Goal: Task Accomplishment & Management: Complete application form

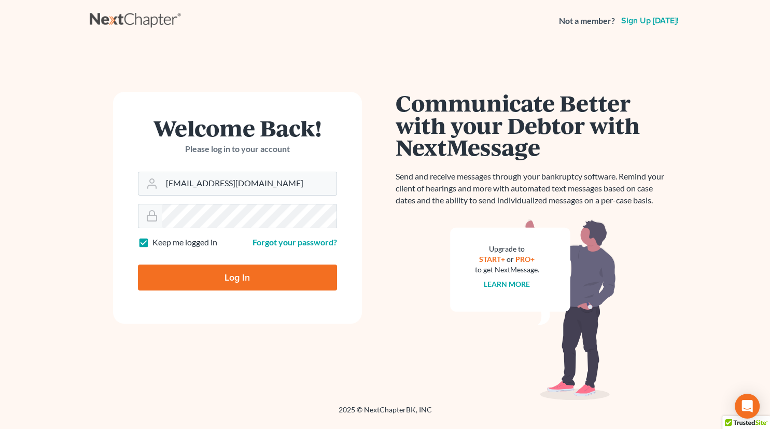
click at [246, 277] on input "Log In" at bounding box center [237, 277] width 199 height 26
type input "Thinking..."
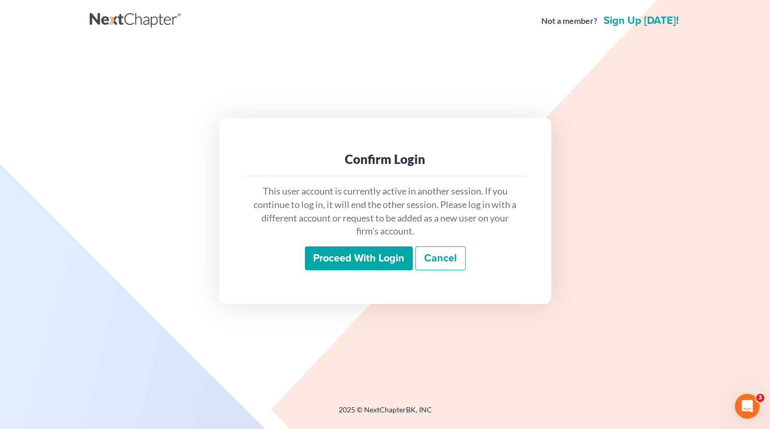
click at [368, 266] on input "Proceed with login" at bounding box center [359, 258] width 108 height 24
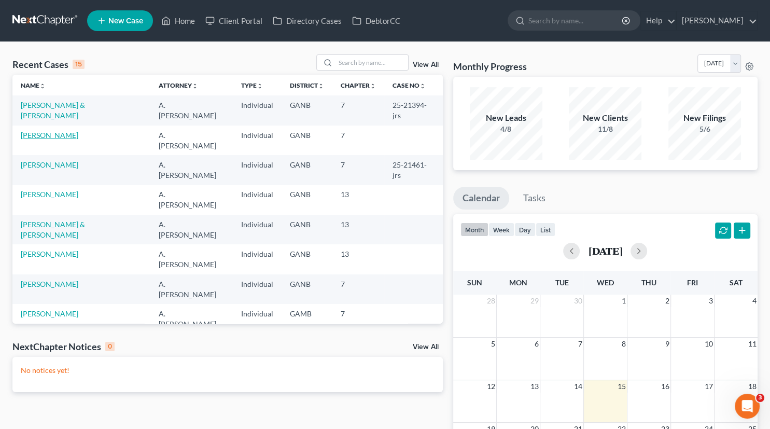
click at [59, 131] on link "Watkins, Clayton" at bounding box center [50, 135] width 58 height 9
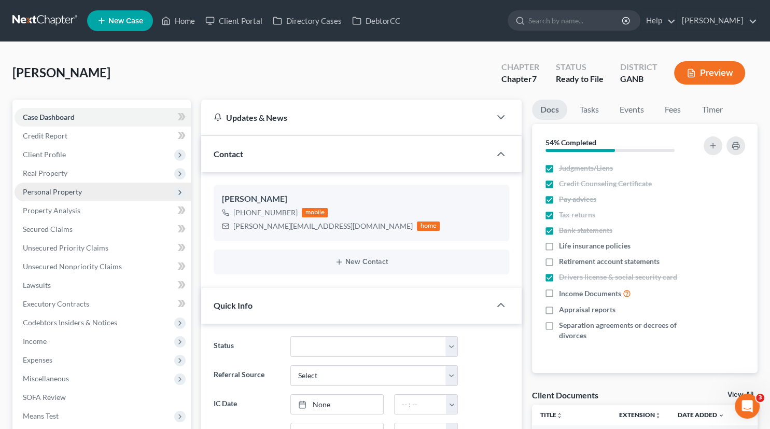
click at [55, 191] on span "Personal Property" at bounding box center [52, 191] width 59 height 9
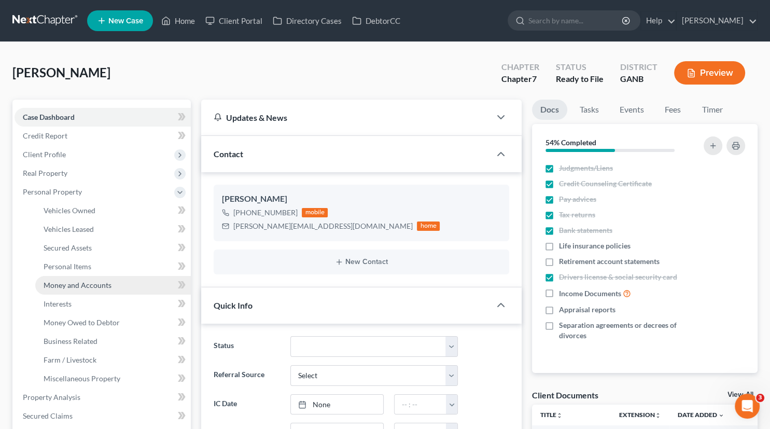
click at [90, 286] on span "Money and Accounts" at bounding box center [78, 285] width 68 height 9
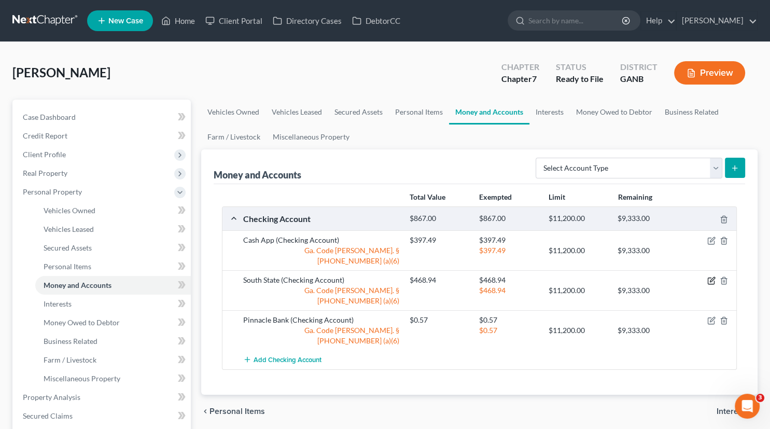
click at [710, 276] on icon "button" at bounding box center [711, 280] width 8 height 8
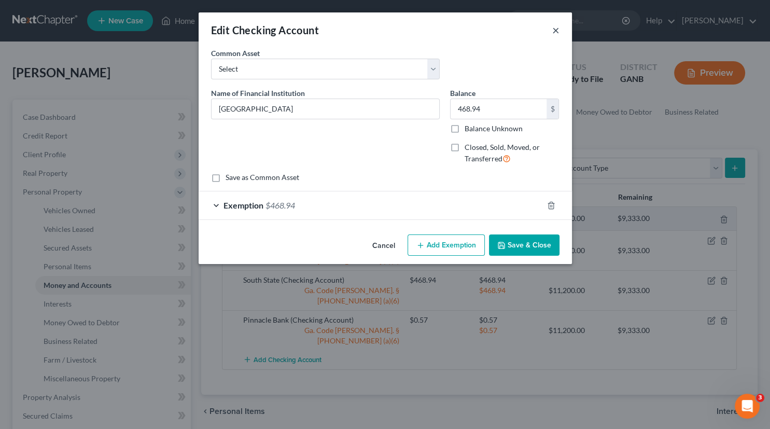
click at [554, 34] on button "×" at bounding box center [555, 30] width 7 height 12
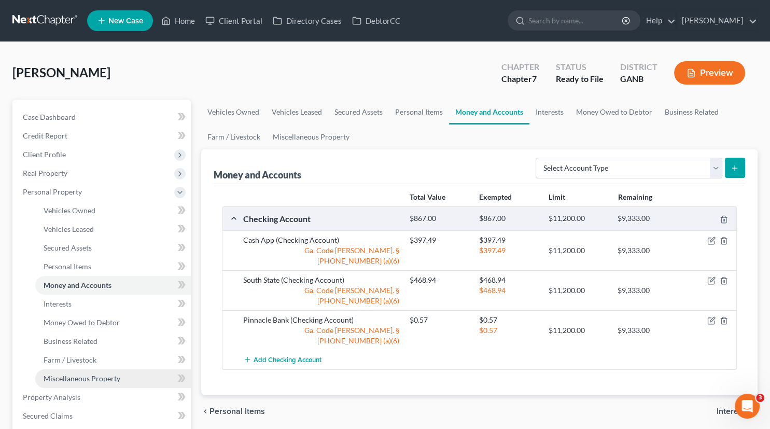
click at [85, 378] on span "Miscellaneous Property" at bounding box center [82, 378] width 77 height 9
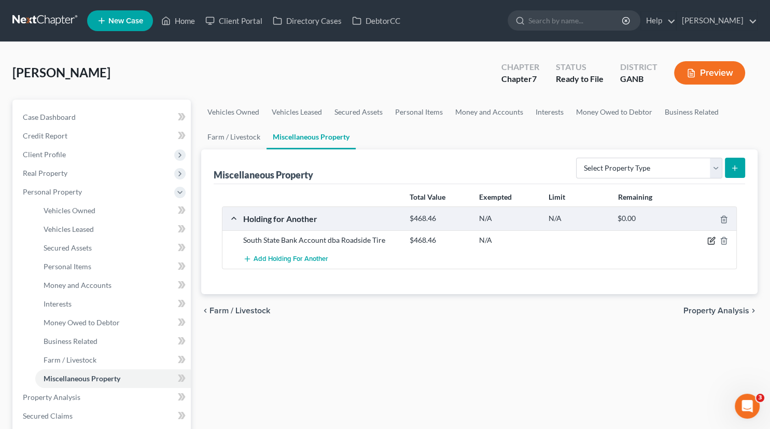
click at [712, 239] on icon "button" at bounding box center [712, 240] width 5 height 5
select select "10"
select select "9"
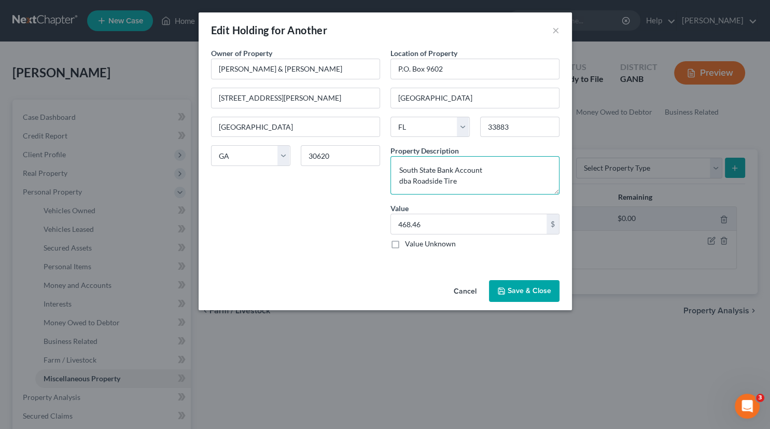
click at [462, 181] on textarea "South State Bank Account dba Roadside Tire" at bounding box center [474, 175] width 169 height 38
type textarea "South State Bank Account dba Roadside Tire Account is titled in Debtor's name; …"
click at [532, 289] on button "Save & Close" at bounding box center [524, 291] width 71 height 22
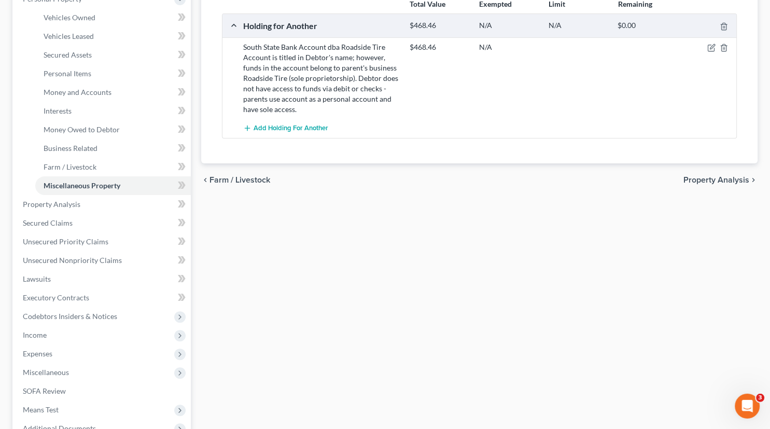
scroll to position [308, 0]
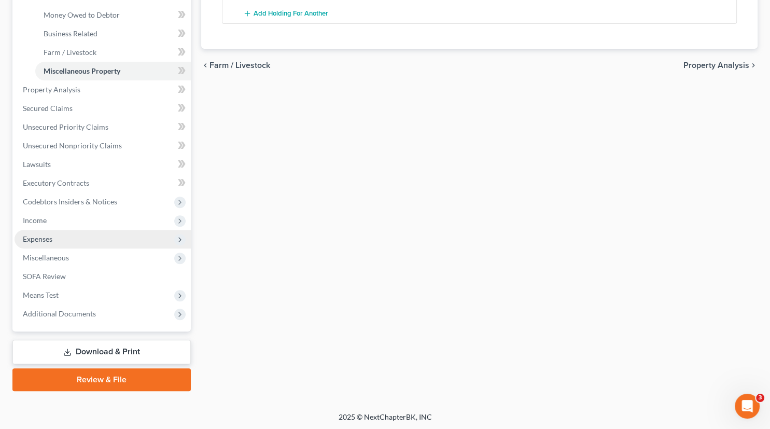
click at [41, 240] on span "Expenses" at bounding box center [38, 238] width 30 height 9
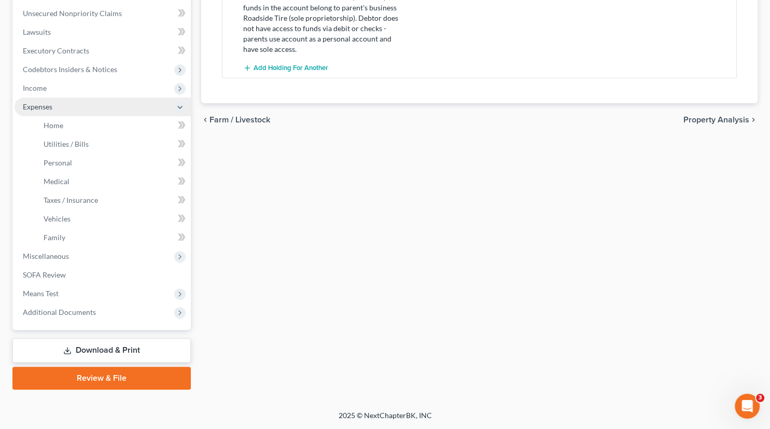
scroll to position [251, 0]
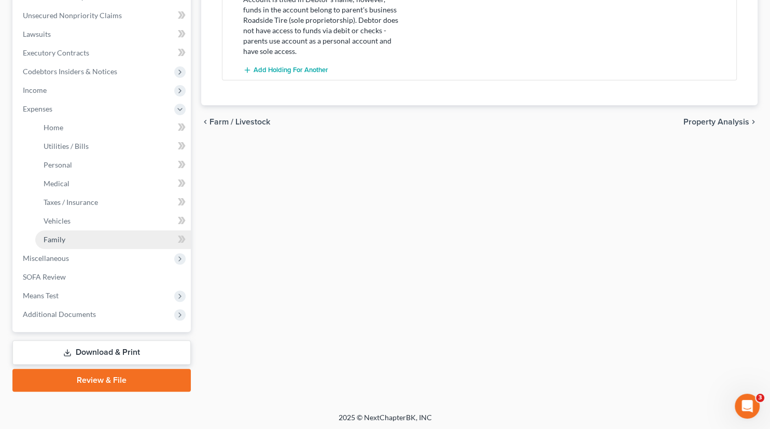
click at [43, 238] on link "Family" at bounding box center [113, 239] width 156 height 19
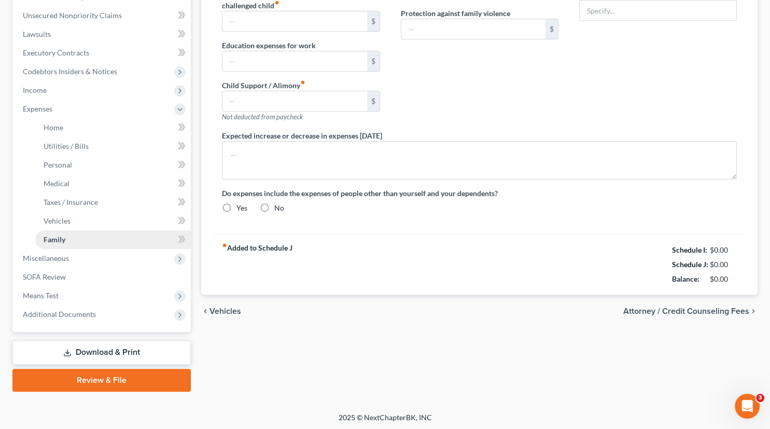
type input "0.00"
type input "100.00"
type input "0.00"
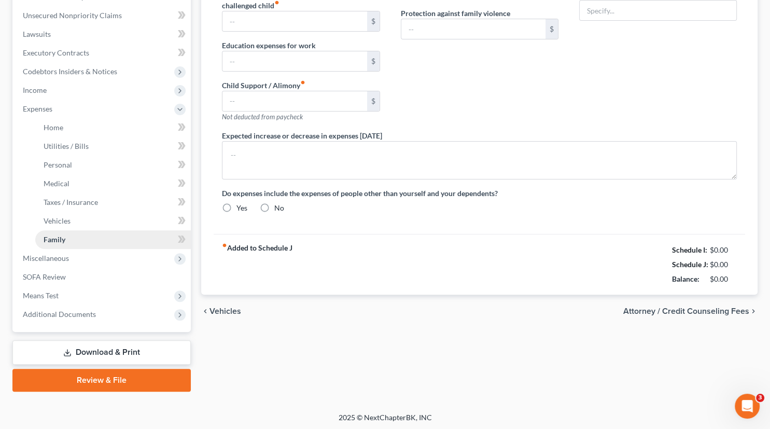
type input "0.00"
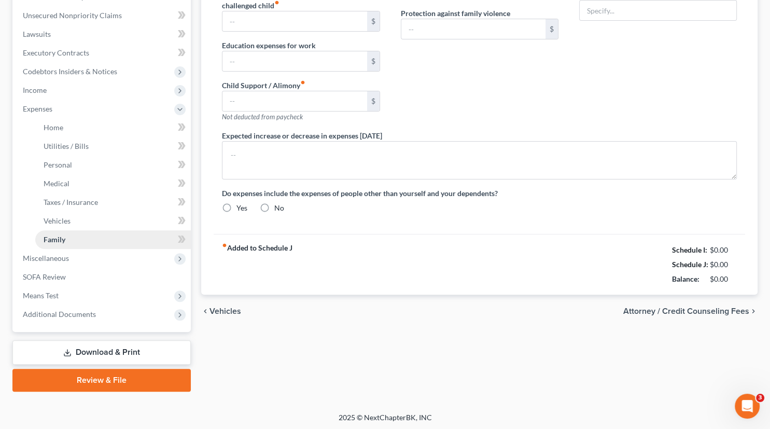
radio input "true"
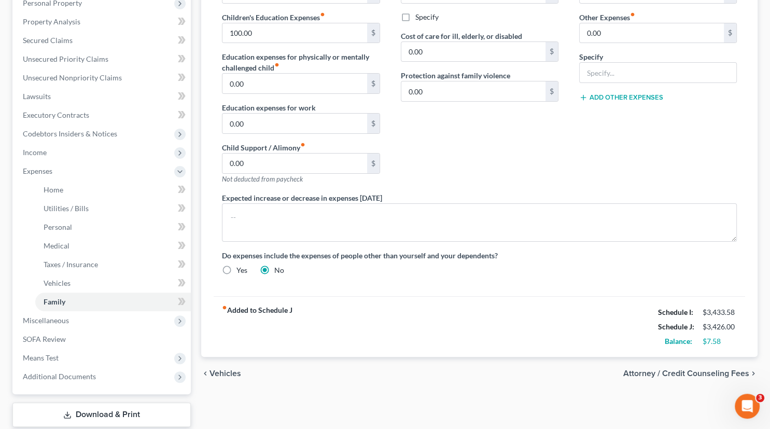
scroll to position [192, 0]
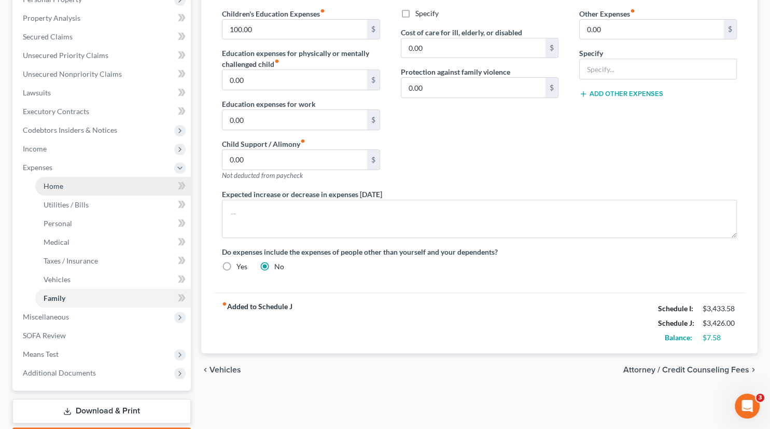
click at [54, 182] on span "Home" at bounding box center [54, 185] width 20 height 9
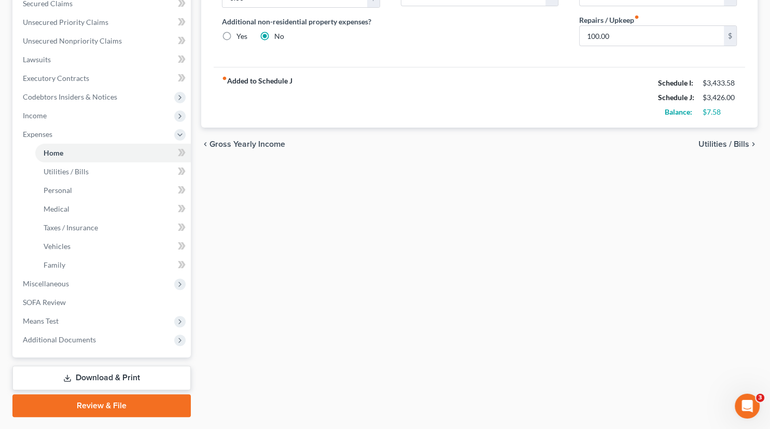
scroll to position [252, 0]
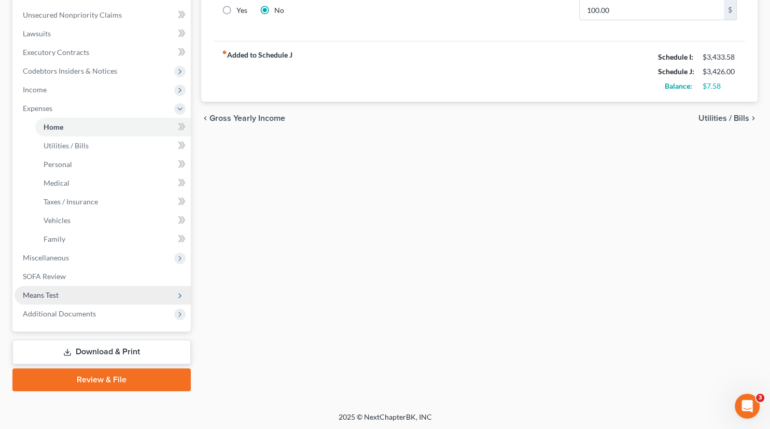
click at [71, 293] on span "Means Test" at bounding box center [103, 295] width 176 height 19
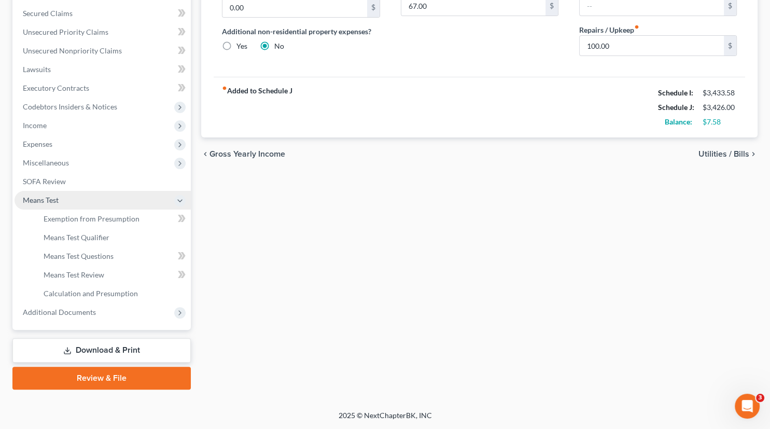
scroll to position [214, 0]
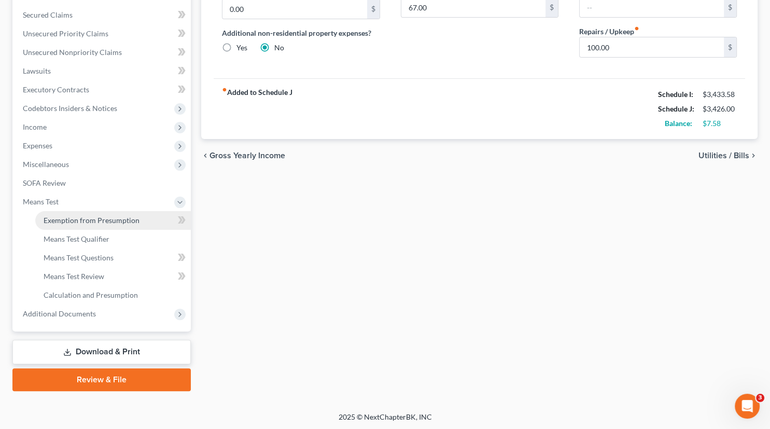
click at [91, 212] on link "Exemption from Presumption" at bounding box center [113, 220] width 156 height 19
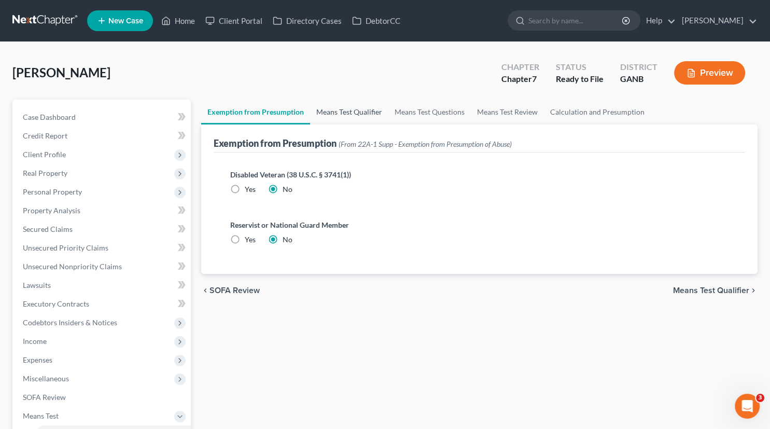
click at [333, 113] on link "Means Test Qualifier" at bounding box center [349, 112] width 78 height 25
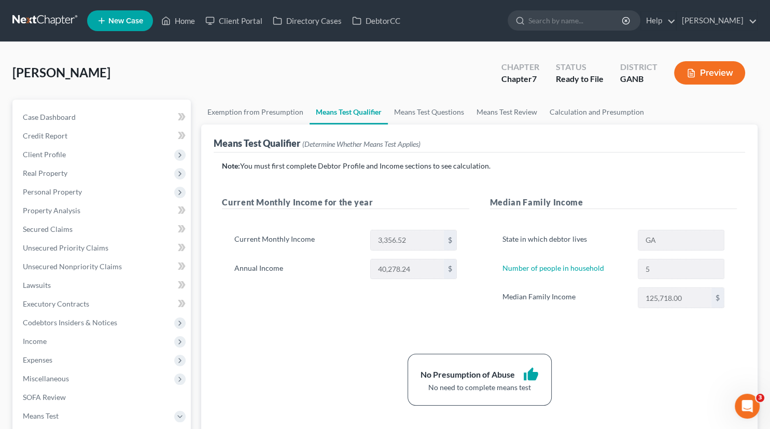
scroll to position [214, 0]
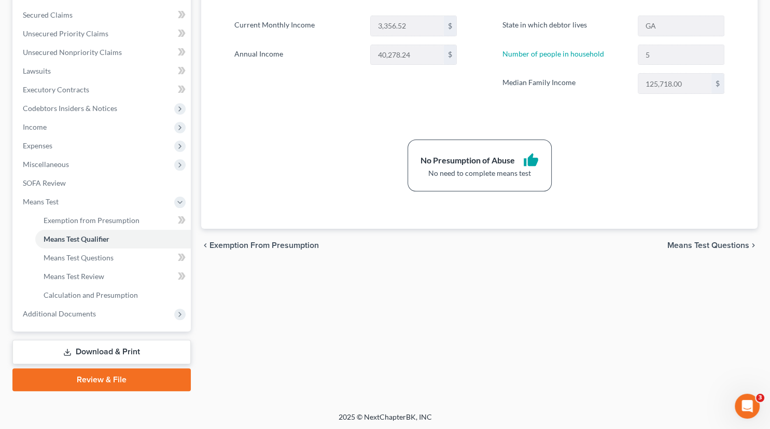
click at [111, 352] on link "Download & Print" at bounding box center [101, 352] width 178 height 24
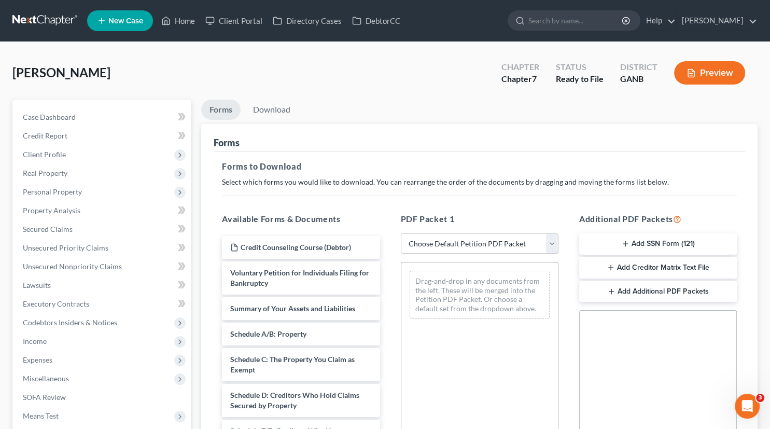
select select "0"
click option "Complete Bankruptcy Petition (all forms and schedules)" at bounding box center [0, 0] width 0 height 0
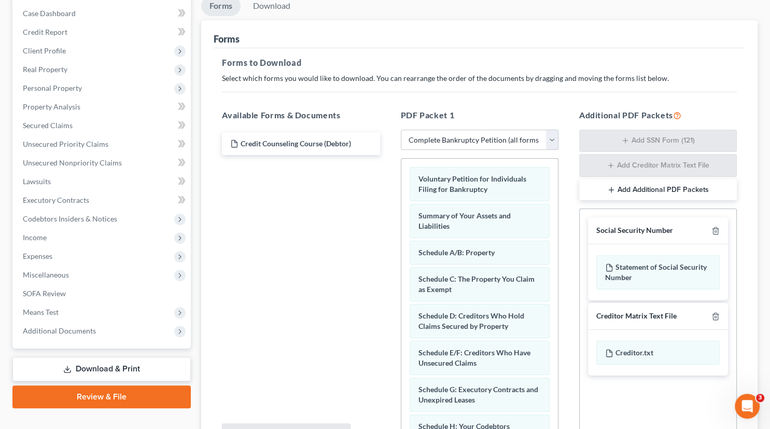
scroll to position [212, 0]
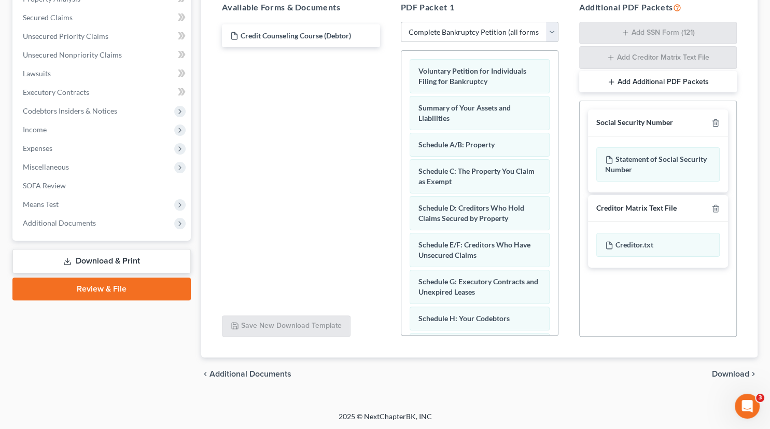
click at [725, 373] on span "Download" at bounding box center [730, 374] width 37 height 8
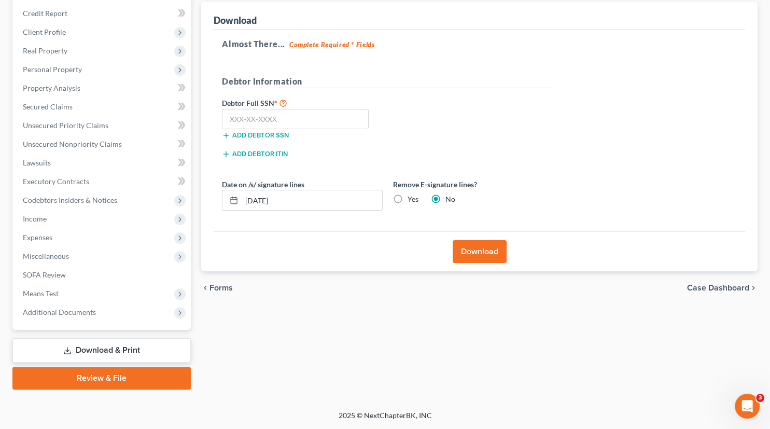
scroll to position [121, 0]
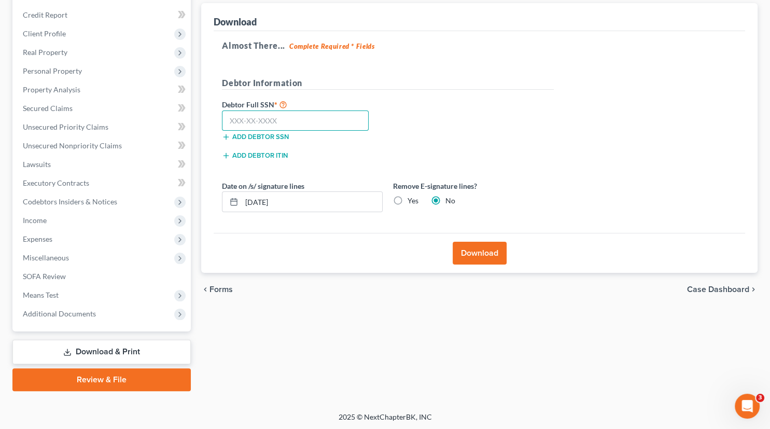
click at [238, 117] on input "text" at bounding box center [295, 120] width 147 height 21
type input "5"
type input "256-99-0495"
click at [477, 247] on button "Download" at bounding box center [480, 253] width 54 height 23
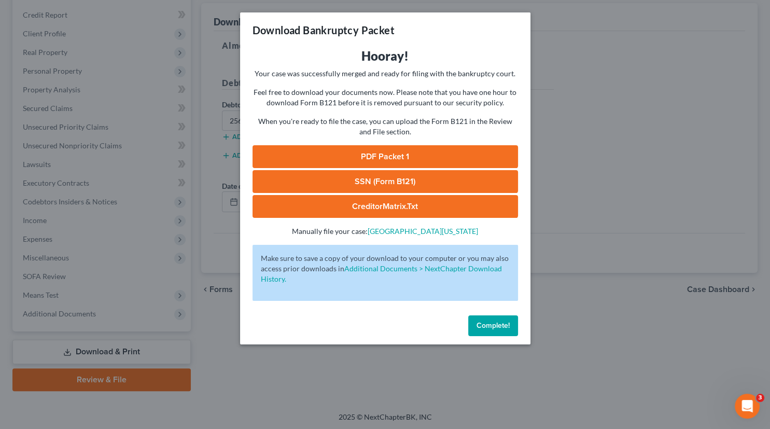
click at [403, 179] on link "SSN (Form B121)" at bounding box center [386, 181] width 266 height 23
click at [410, 201] on link "CreditorMatrix.txt" at bounding box center [386, 206] width 266 height 23
click at [410, 152] on link "PDF Packet 1" at bounding box center [386, 156] width 266 height 23
click at [499, 324] on span "Complete!" at bounding box center [493, 325] width 33 height 9
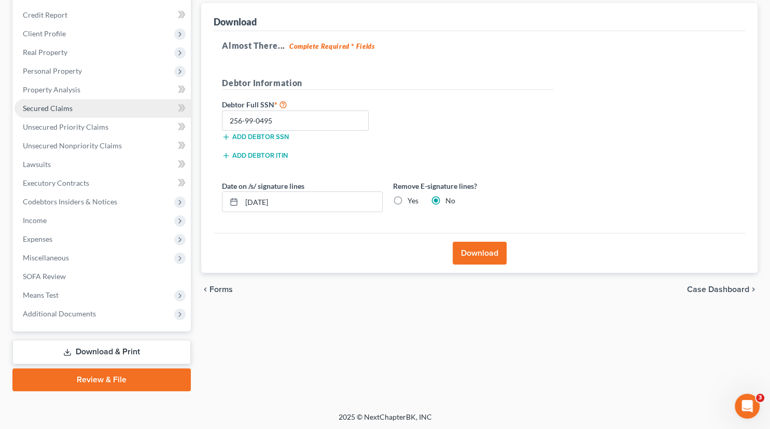
click at [59, 105] on span "Secured Claims" at bounding box center [48, 108] width 50 height 9
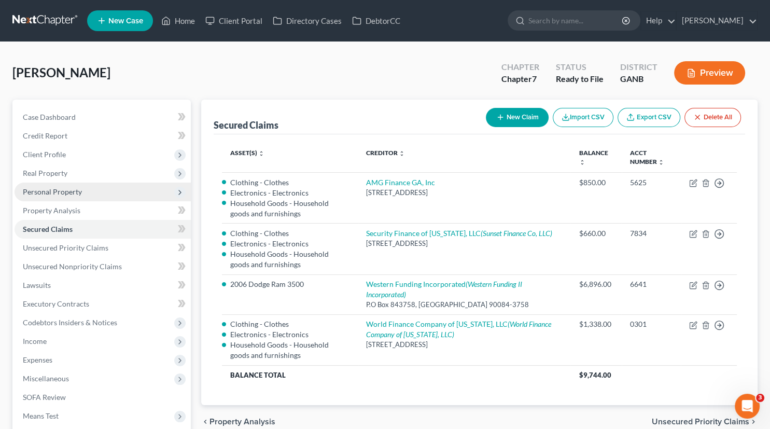
click at [67, 192] on span "Personal Property" at bounding box center [52, 191] width 59 height 9
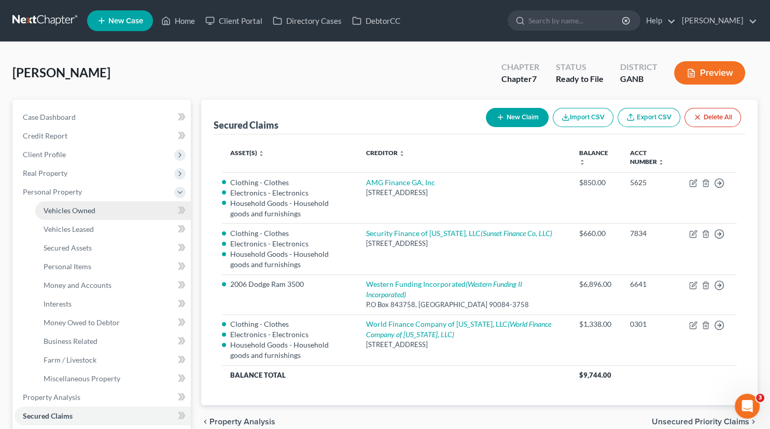
click at [75, 208] on span "Vehicles Owned" at bounding box center [70, 210] width 52 height 9
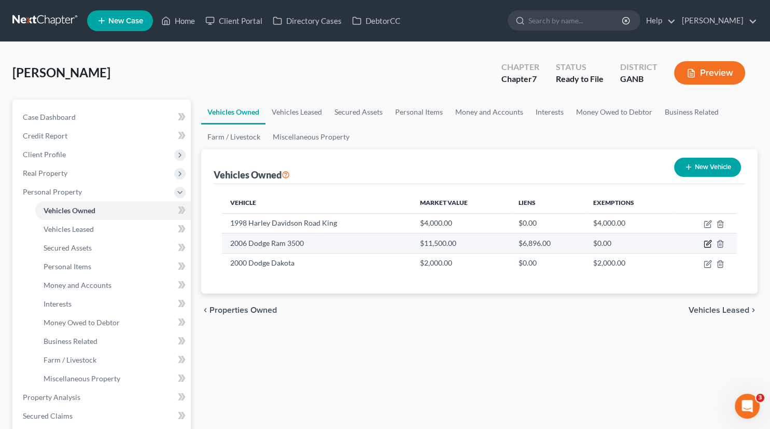
click at [706, 241] on icon "button" at bounding box center [708, 244] width 8 height 8
select select "0"
select select "20"
select select "3"
select select "0"
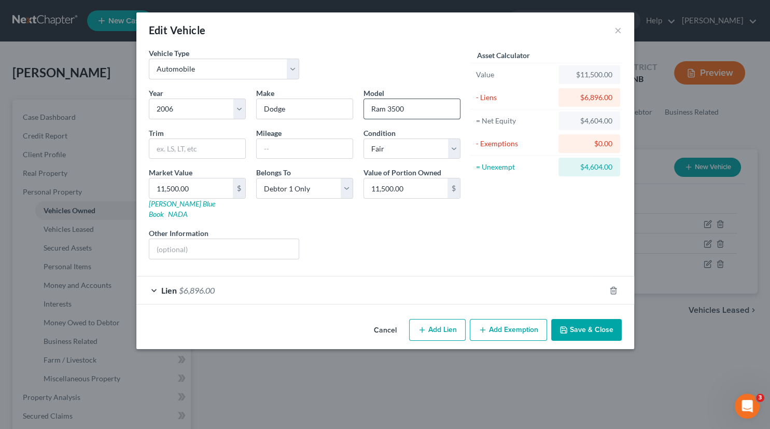
click at [392, 109] on input "Ram 3500" at bounding box center [412, 109] width 96 height 20
type input "Ram 2500"
click at [598, 319] on button "Save & Close" at bounding box center [586, 330] width 71 height 22
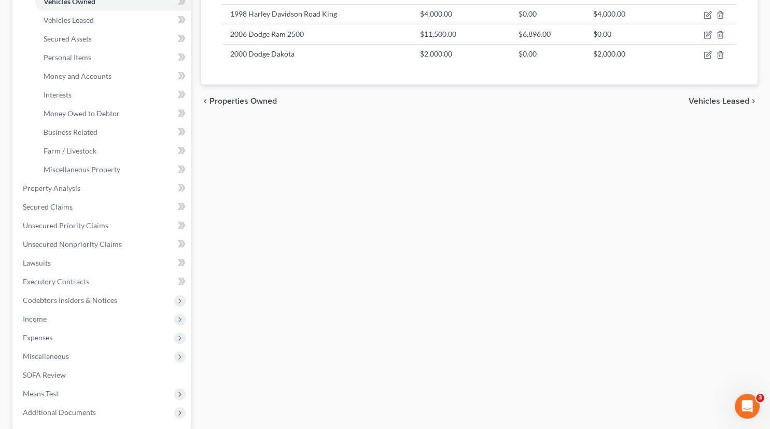
scroll to position [212, 0]
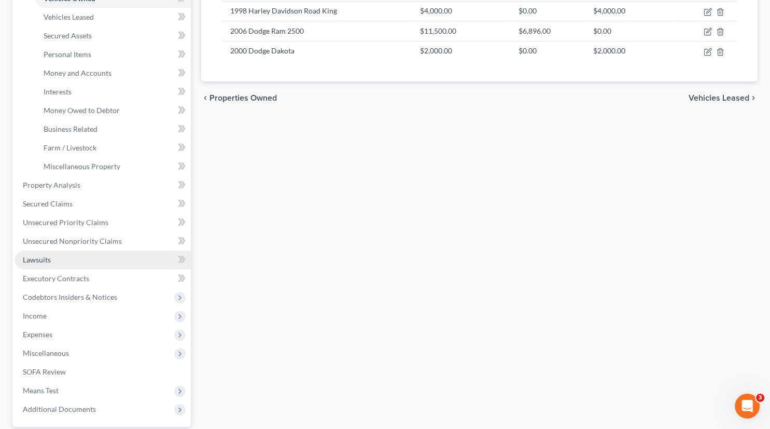
click at [32, 261] on span "Lawsuits" at bounding box center [37, 259] width 28 height 9
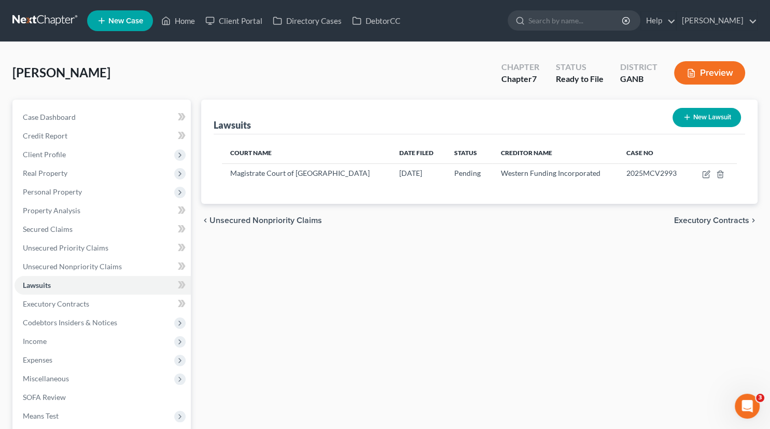
scroll to position [121, 0]
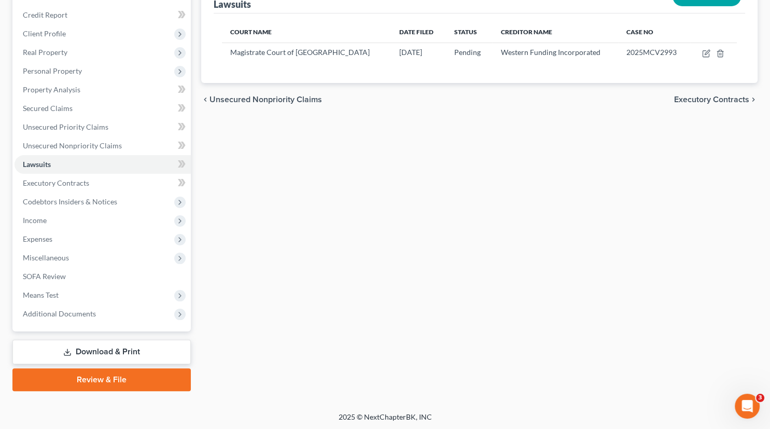
click at [123, 347] on link "Download & Print" at bounding box center [101, 352] width 178 height 24
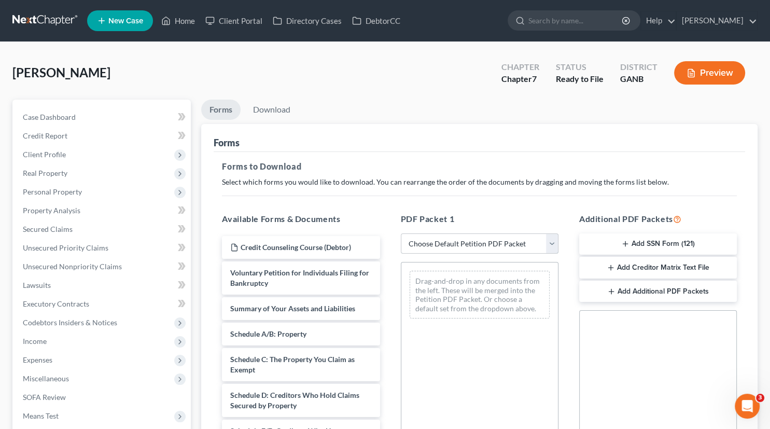
click at [401, 233] on select "Choose Default Petition PDF Packet Complete Bankruptcy Petition (all forms and …" at bounding box center [480, 243] width 158 height 21
select select "0"
click option "Complete Bankruptcy Petition (all forms and schedules)" at bounding box center [0, 0] width 0 height 0
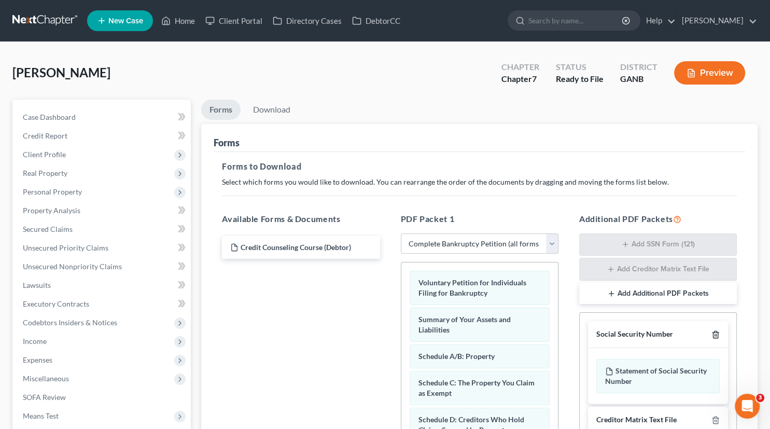
click at [716, 331] on icon "button" at bounding box center [715, 334] width 5 height 7
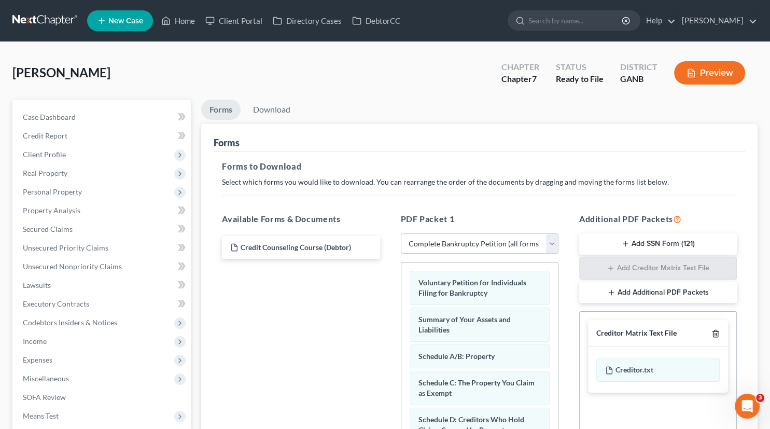
click at [717, 336] on icon "button" at bounding box center [715, 333] width 8 height 8
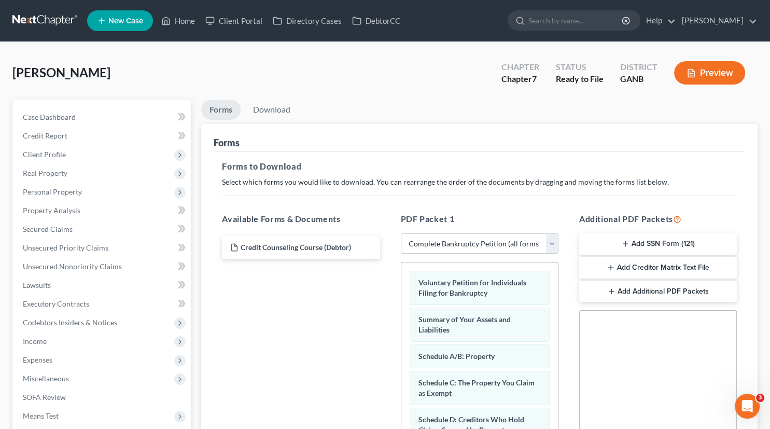
scroll to position [211, 0]
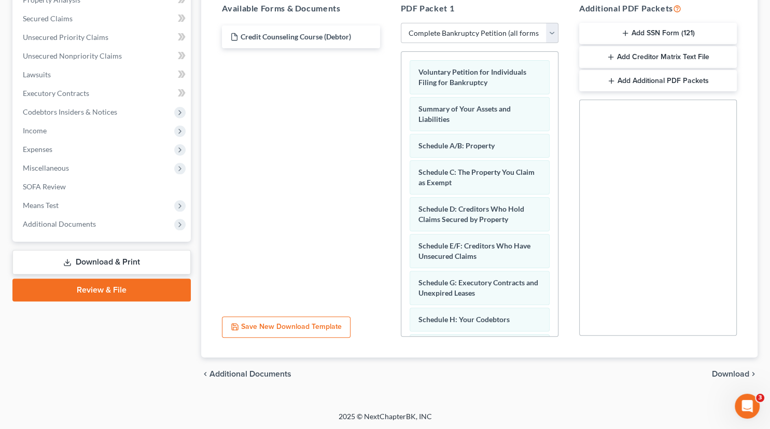
click at [736, 373] on span "Download" at bounding box center [730, 374] width 37 height 8
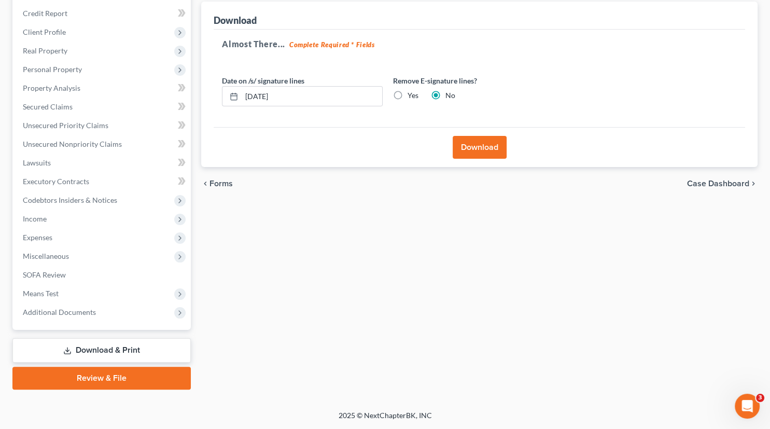
scroll to position [121, 0]
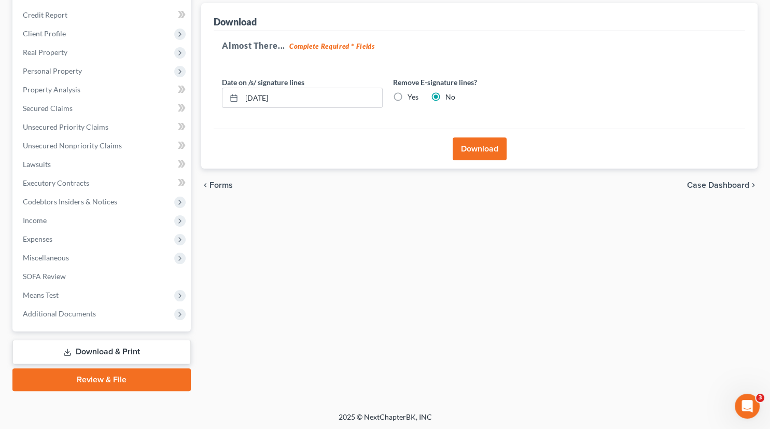
click at [486, 146] on button "Download" at bounding box center [480, 148] width 54 height 23
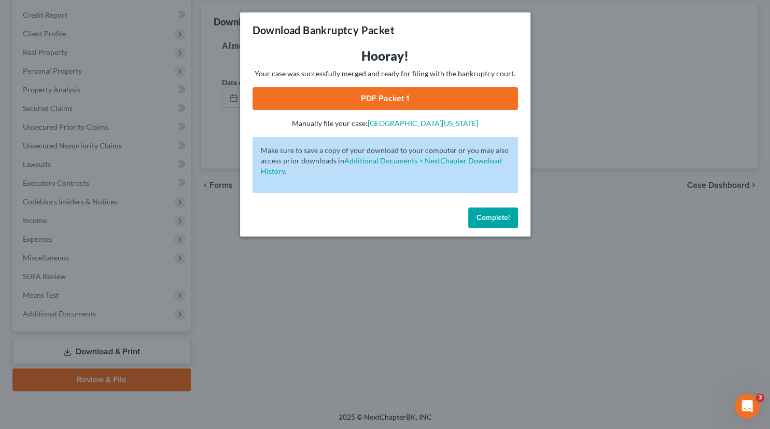
click at [368, 100] on link "PDF Packet 1" at bounding box center [386, 98] width 266 height 23
click at [486, 216] on span "Complete!" at bounding box center [493, 217] width 33 height 9
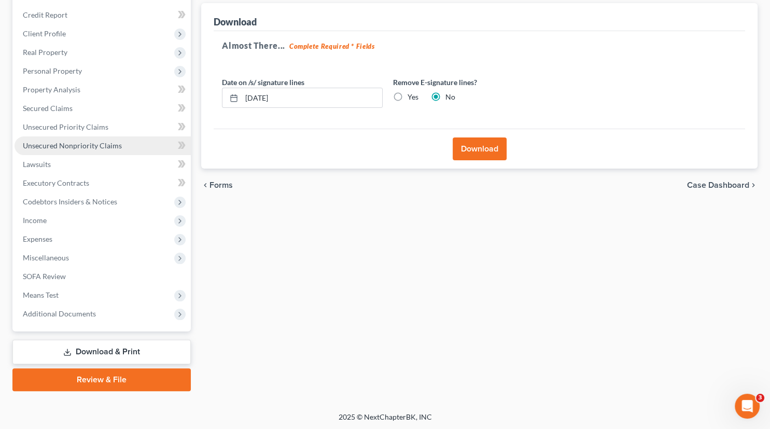
click at [78, 146] on span "Unsecured Nonpriority Claims" at bounding box center [72, 145] width 99 height 9
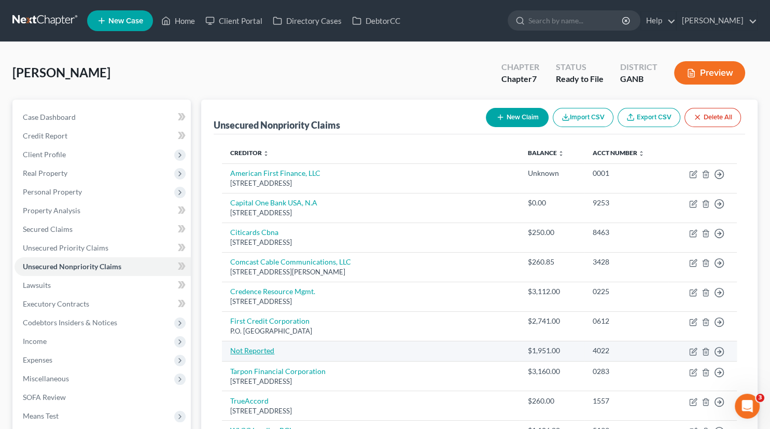
click at [262, 351] on link "Not Reported" at bounding box center [252, 350] width 44 height 9
select select "9"
select select "0"
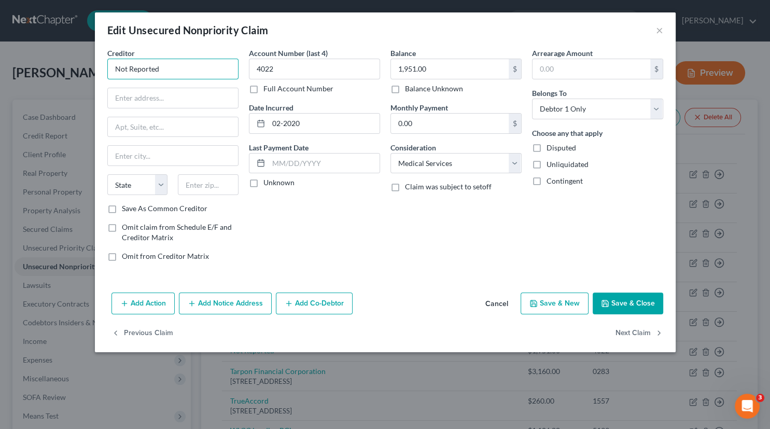
drag, startPoint x: 166, startPoint y: 74, endPoint x: 110, endPoint y: 66, distance: 56.5
click at [110, 66] on input "Not Reported" at bounding box center [172, 69] width 131 height 21
paste input "Collection Bureau of Southwest Georgia"
type input "Collection Bureau of Southwest Georgia"
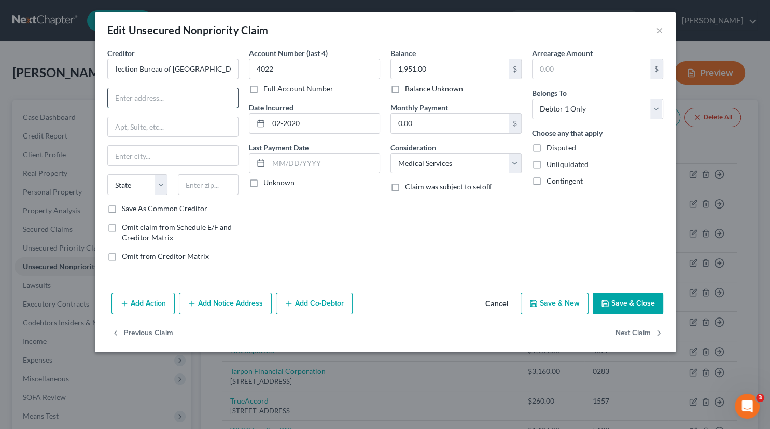
click at [125, 96] on input "text" at bounding box center [173, 98] width 130 height 20
paste input "1508 W Broad Ave, Albany, GA 31707"
type input "1508 W Broad Ave, Albany, GA 31707"
click at [161, 157] on input "text" at bounding box center [173, 156] width 130 height 20
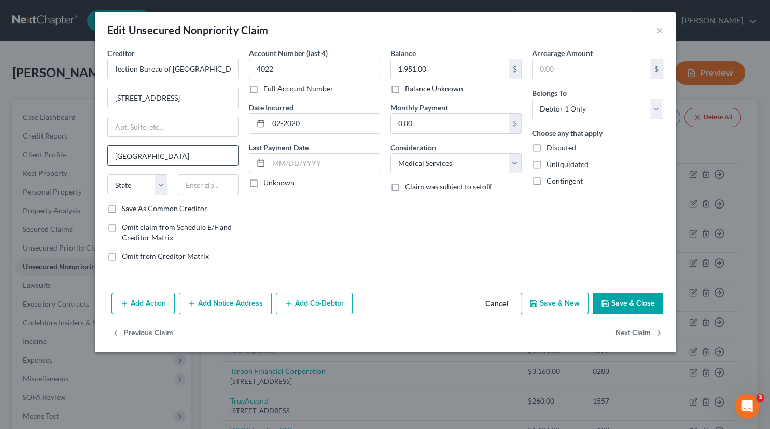
type input "Albany"
select select "10"
type input "31707"
click at [230, 96] on input "1508 W Broad Ave, Albany, GA 31707" at bounding box center [173, 98] width 130 height 20
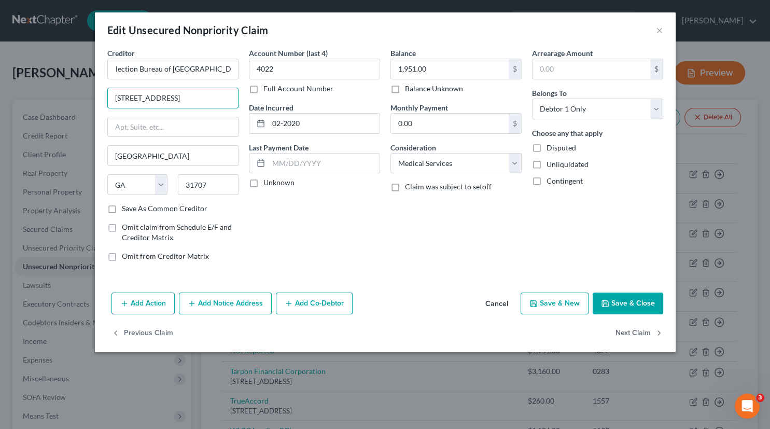
type input "1508 W Broad Ave"
click at [263, 183] on label "Unknown" at bounding box center [278, 182] width 31 height 10
click at [268, 183] on input "Unknown" at bounding box center [271, 180] width 7 height 7
checkbox input "true"
click at [122, 206] on label "Save As Common Creditor" at bounding box center [165, 208] width 86 height 10
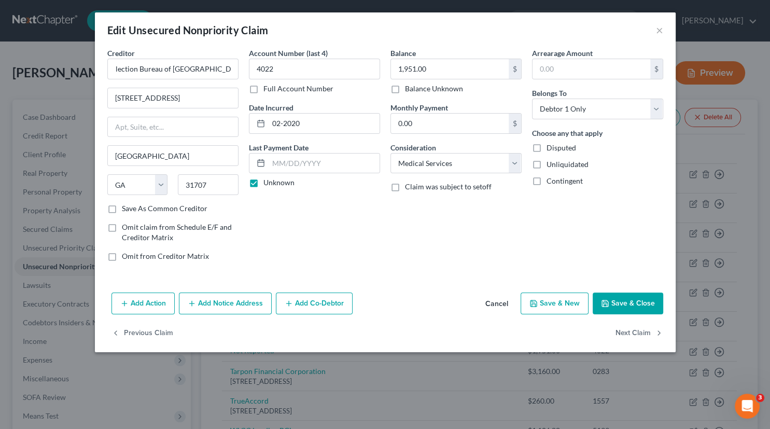
click at [126, 206] on input "Save As Common Creditor" at bounding box center [129, 206] width 7 height 7
click at [621, 301] on button "Save & Close" at bounding box center [628, 303] width 71 height 22
checkbox input "false"
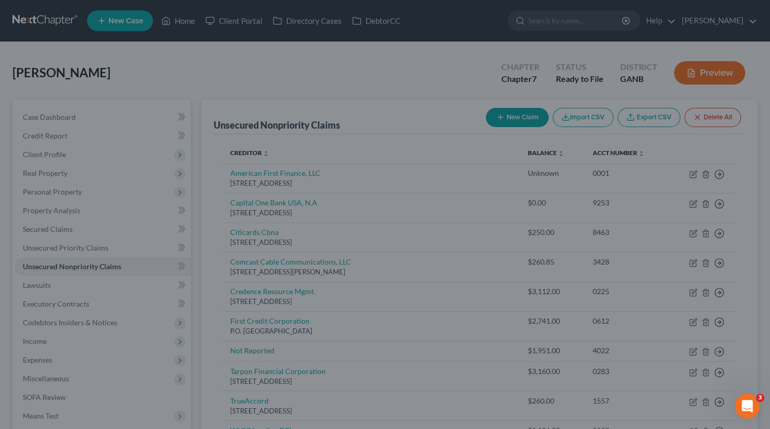
type input "0"
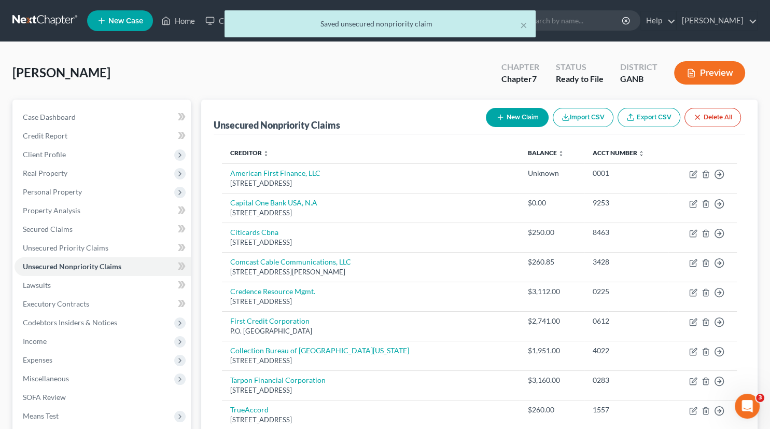
scroll to position [141, 0]
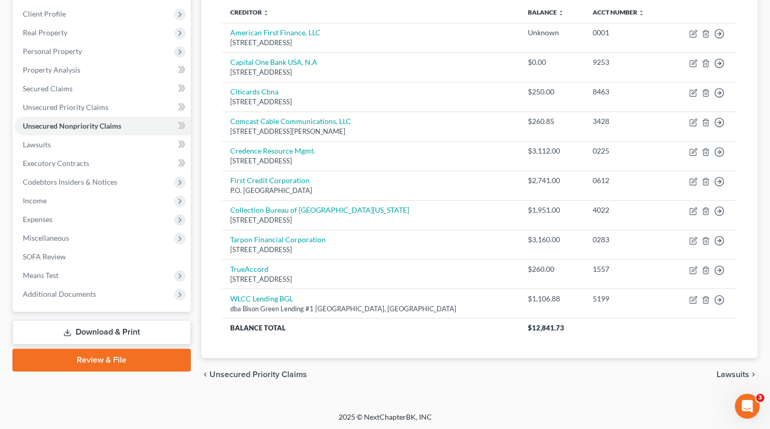
click at [127, 329] on link "Download & Print" at bounding box center [101, 332] width 178 height 24
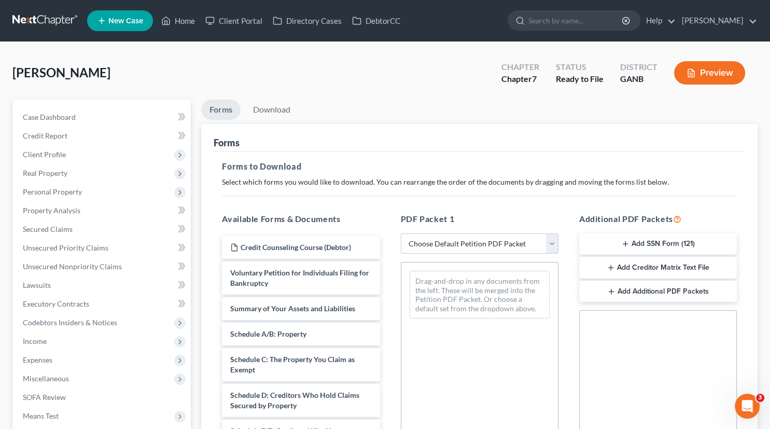
click at [401, 233] on select "Choose Default Petition PDF Packet Complete Bankruptcy Petition (all forms and …" at bounding box center [480, 243] width 158 height 21
select select "0"
click option "Complete Bankruptcy Petition (all forms and schedules)" at bounding box center [0, 0] width 0 height 0
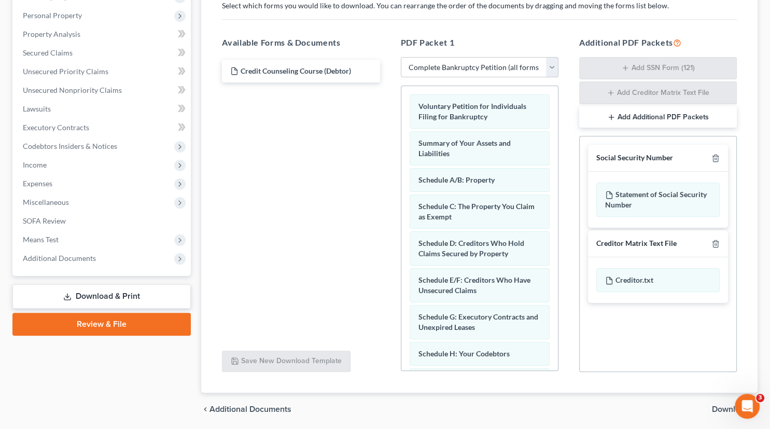
scroll to position [192, 0]
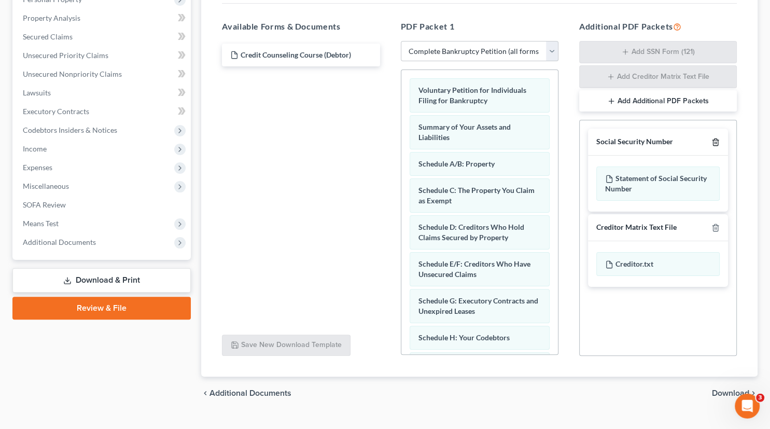
click at [717, 142] on icon "button" at bounding box center [715, 142] width 8 height 8
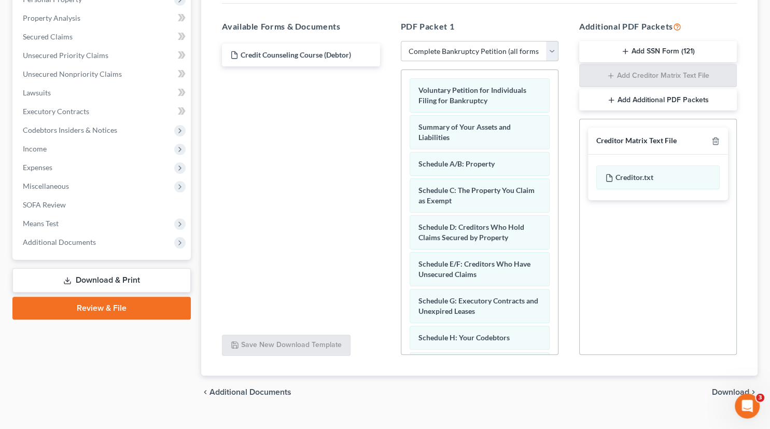
scroll to position [211, 0]
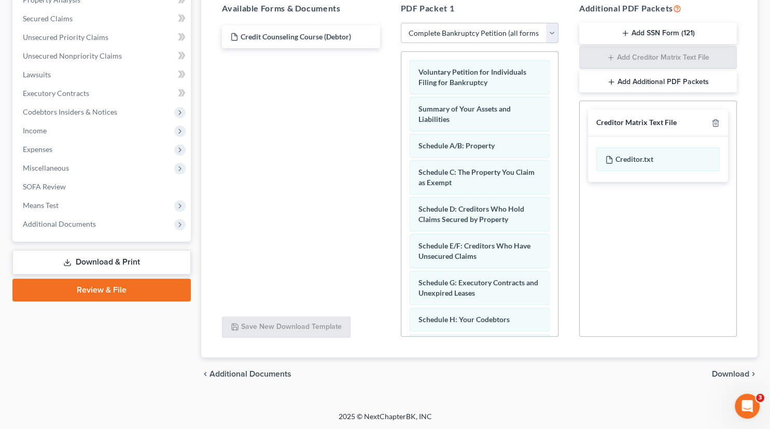
click at [723, 372] on span "Download" at bounding box center [730, 374] width 37 height 8
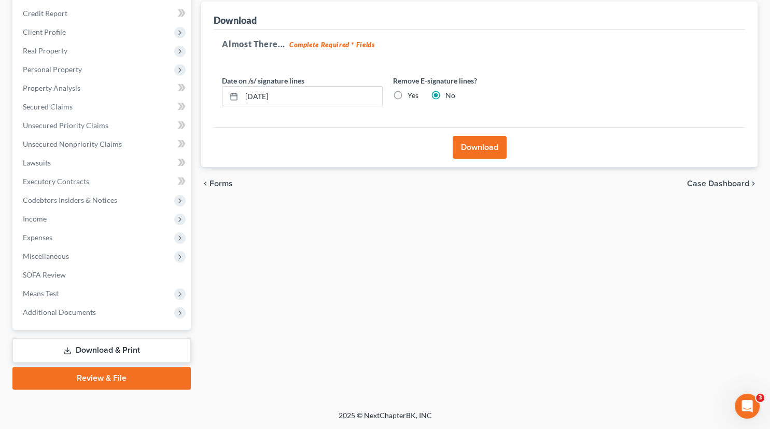
scroll to position [121, 0]
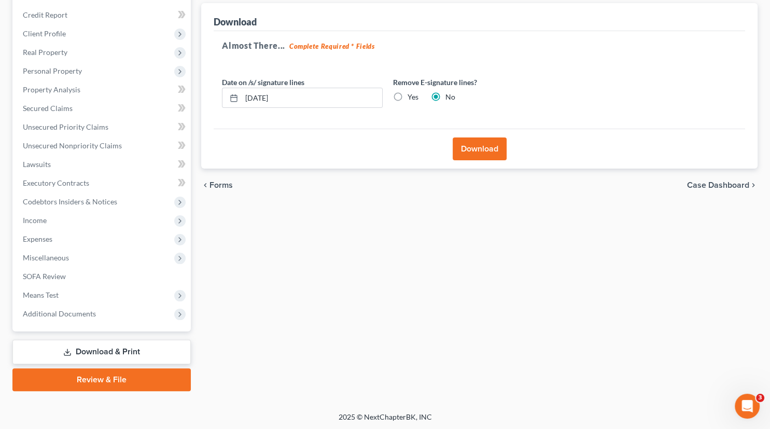
click at [482, 150] on button "Download" at bounding box center [480, 148] width 54 height 23
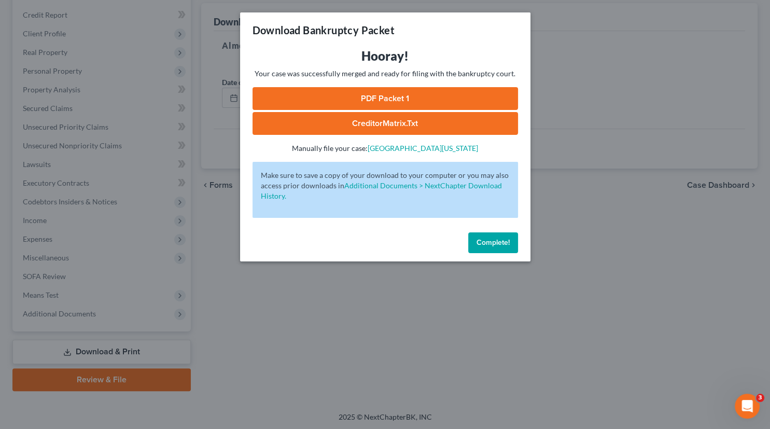
click at [417, 117] on link "CreditorMatrix.txt" at bounding box center [386, 123] width 266 height 23
click at [362, 96] on link "PDF Packet 1" at bounding box center [386, 98] width 266 height 23
